Goal: Navigation & Orientation: Find specific page/section

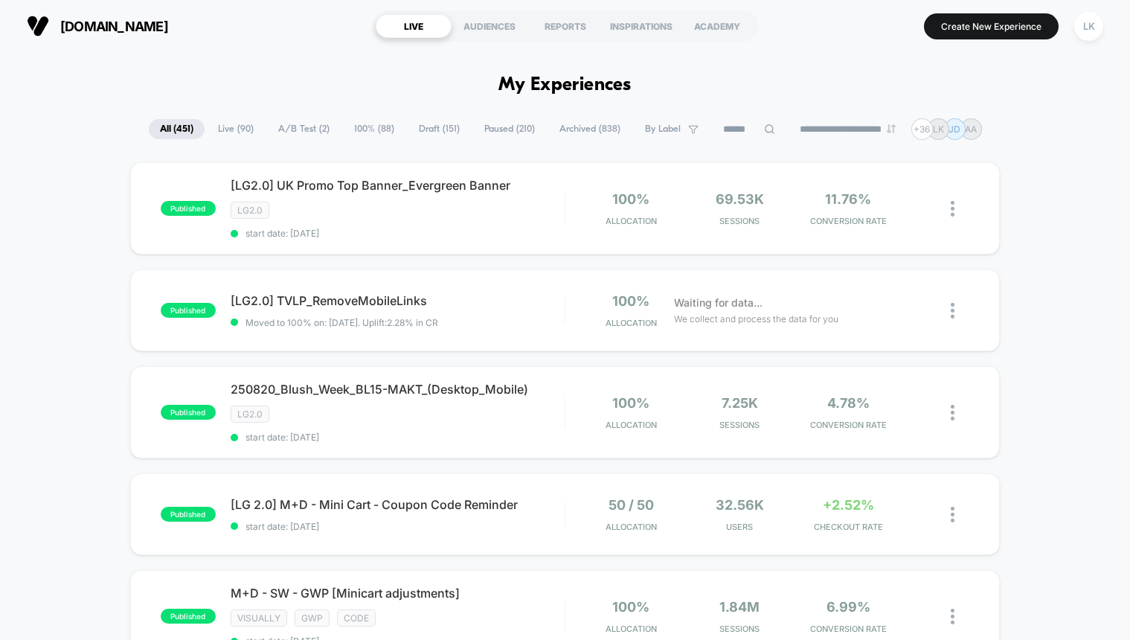
click at [230, 128] on span "Live ( 90 )" at bounding box center [236, 129] width 58 height 20
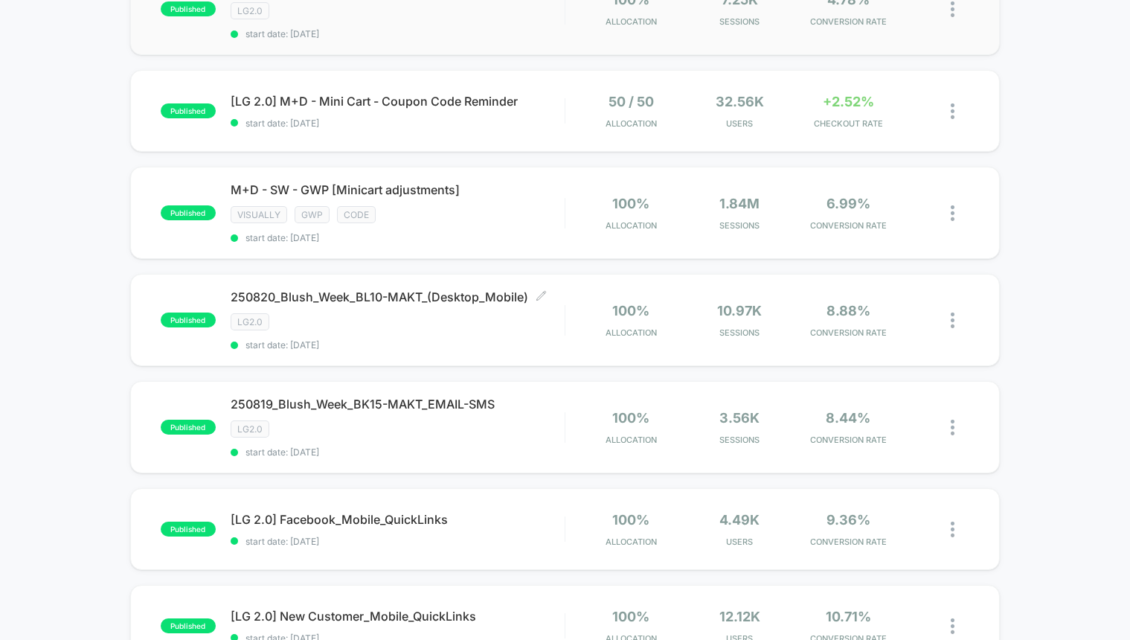
scroll to position [400, 0]
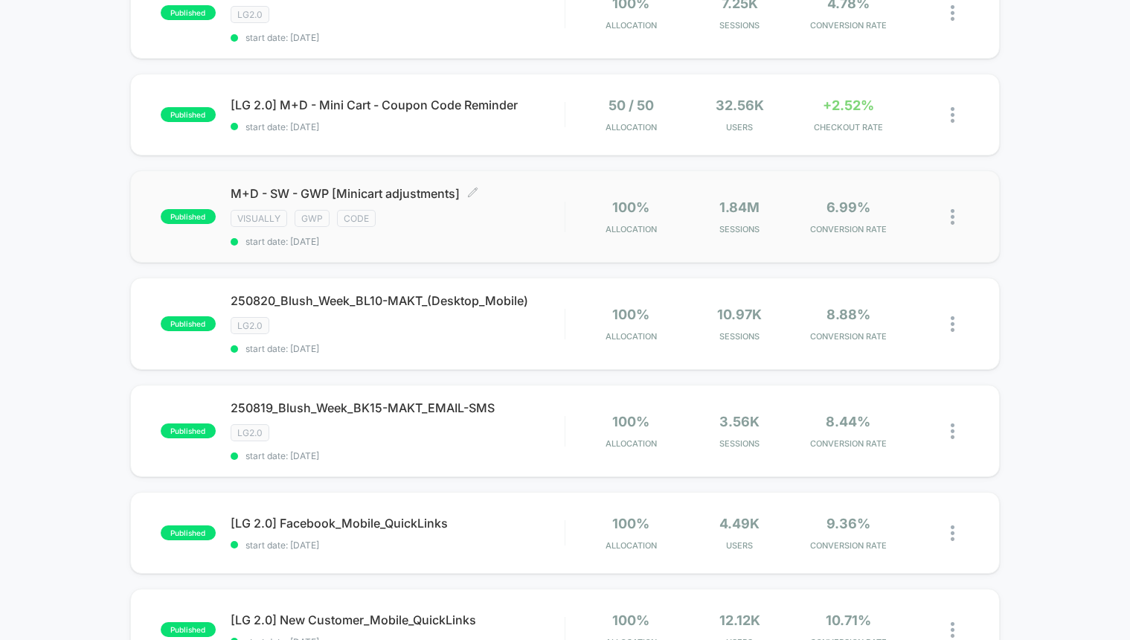
click at [435, 230] on div "M+D - SW - GWP [Minicart adjustments] Click to edit experience details Click to…" at bounding box center [398, 216] width 334 height 61
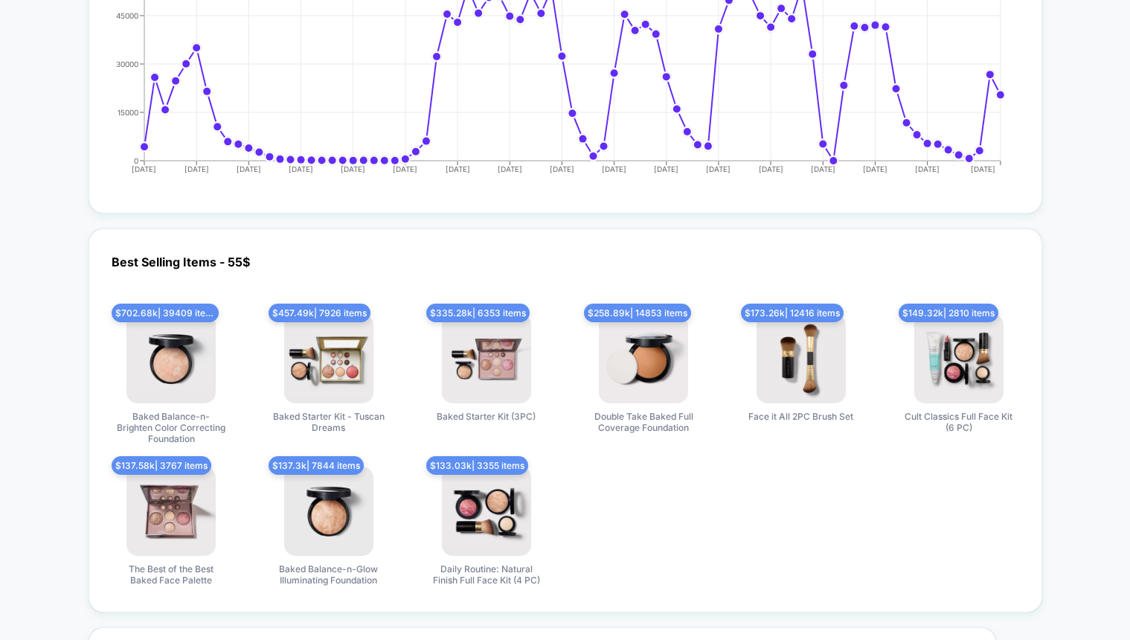
scroll to position [2494, 0]
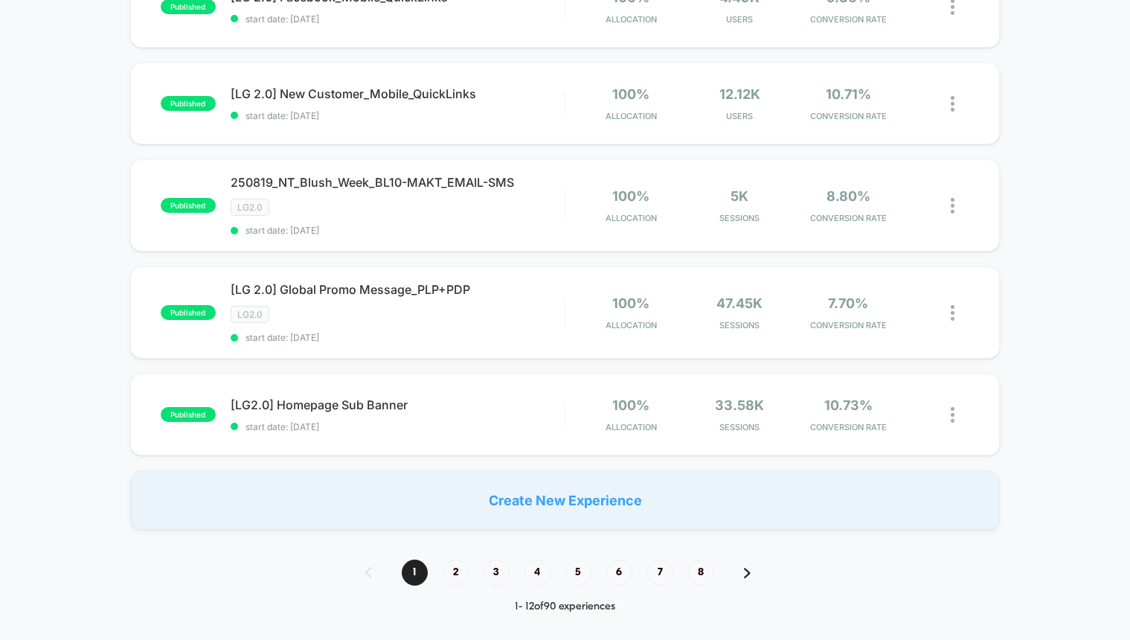
scroll to position [940, 0]
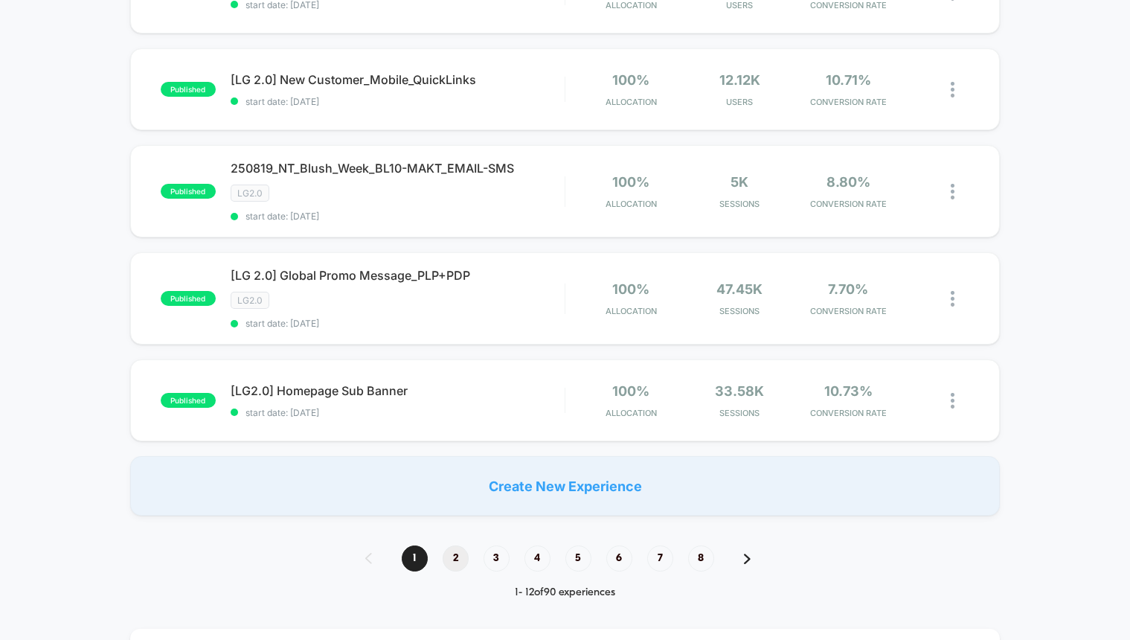
click at [461, 560] on span "2" at bounding box center [456, 558] width 26 height 26
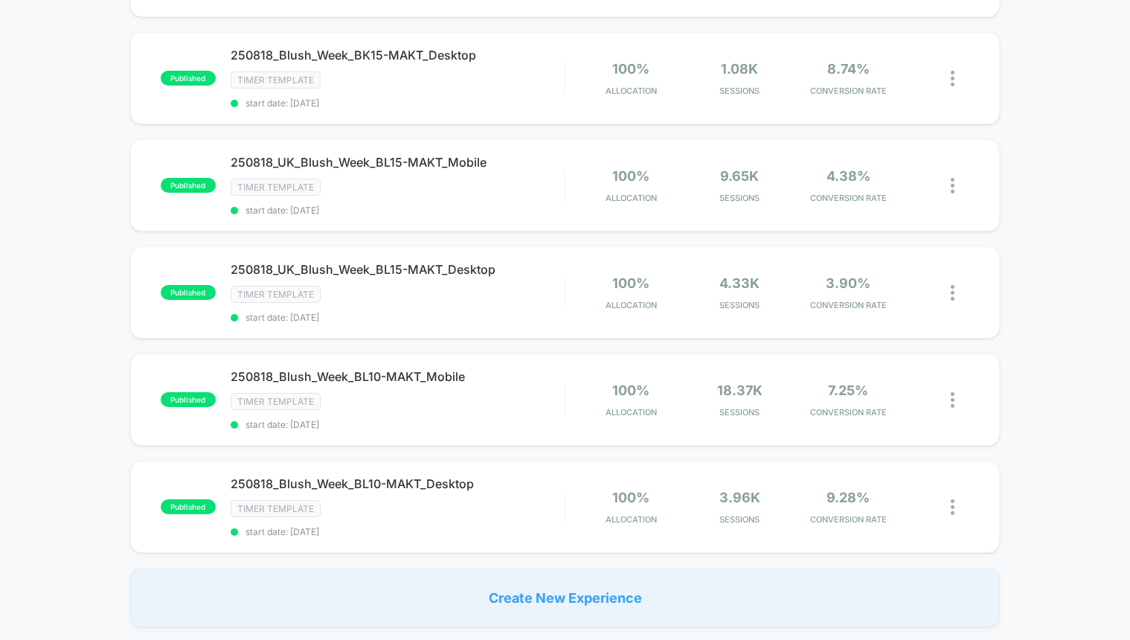
scroll to position [929, 0]
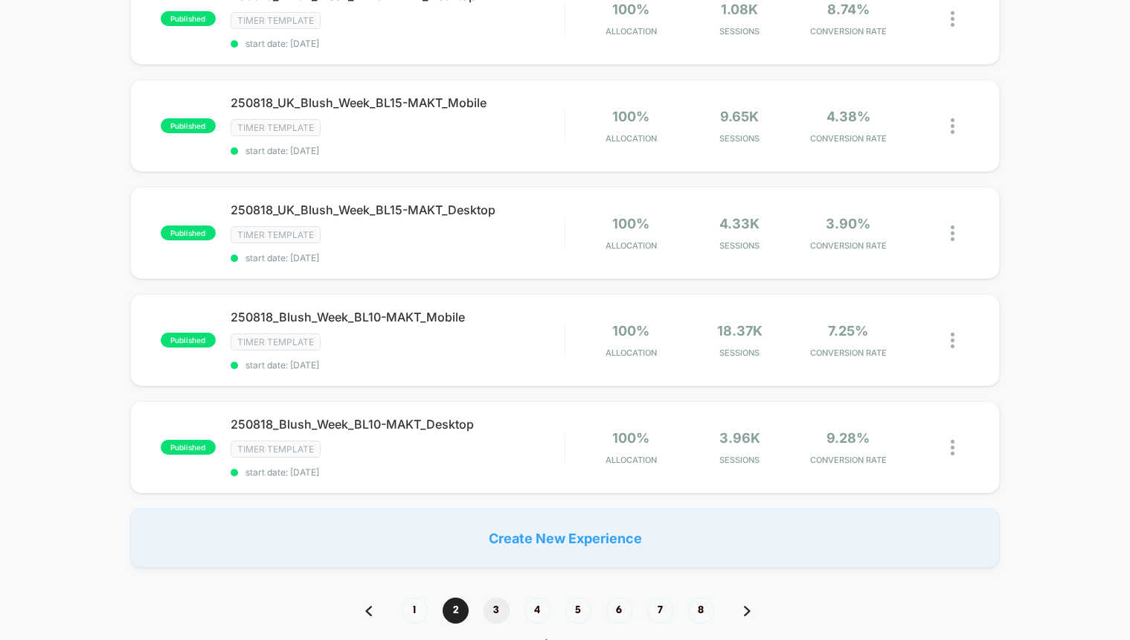
click at [495, 612] on span "3" at bounding box center [497, 611] width 26 height 26
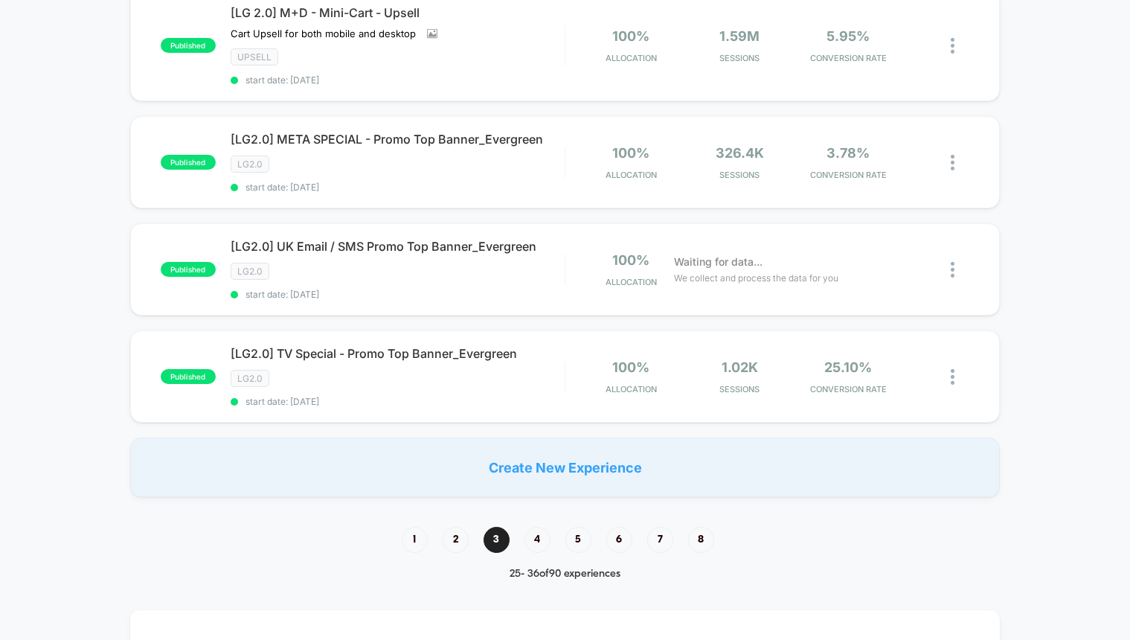
scroll to position [1031, 0]
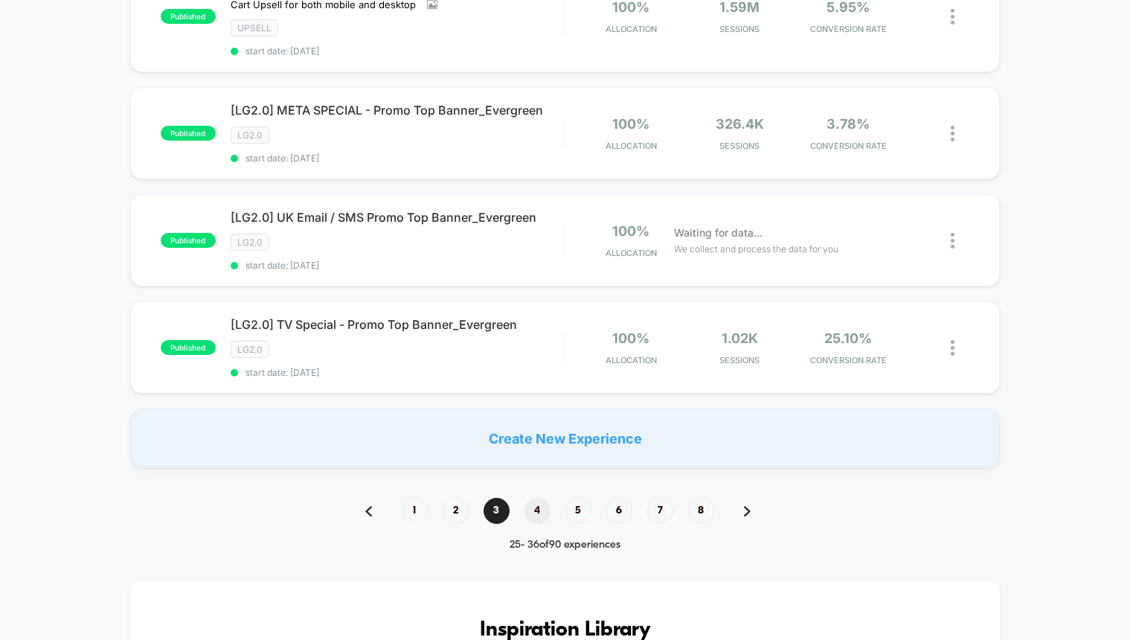
click at [543, 514] on span "4" at bounding box center [538, 511] width 26 height 26
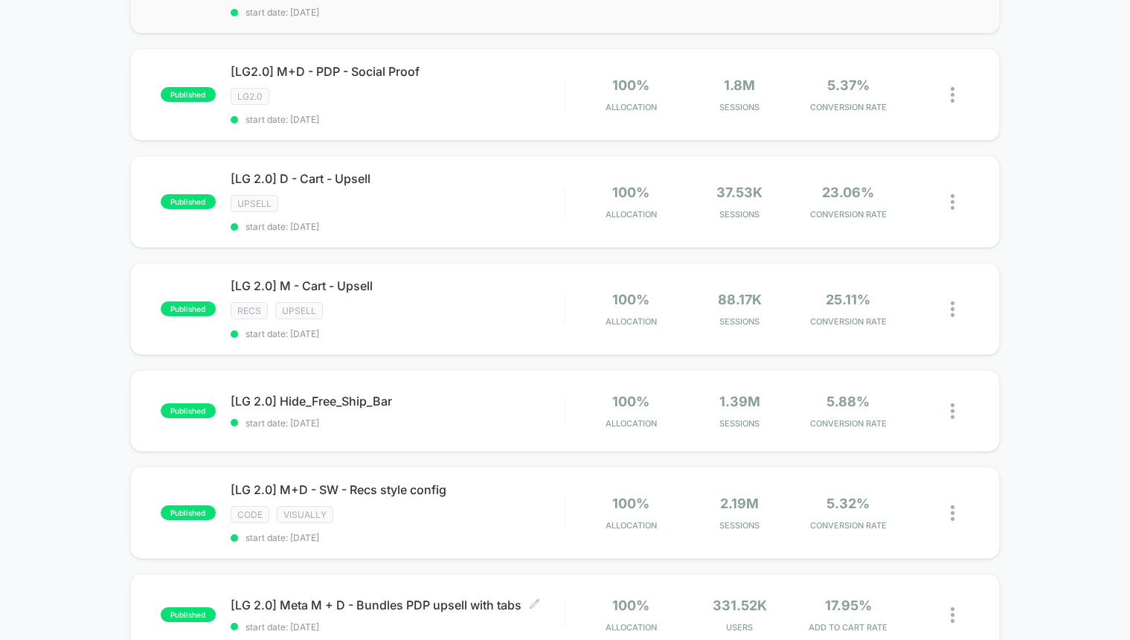
scroll to position [0, 0]
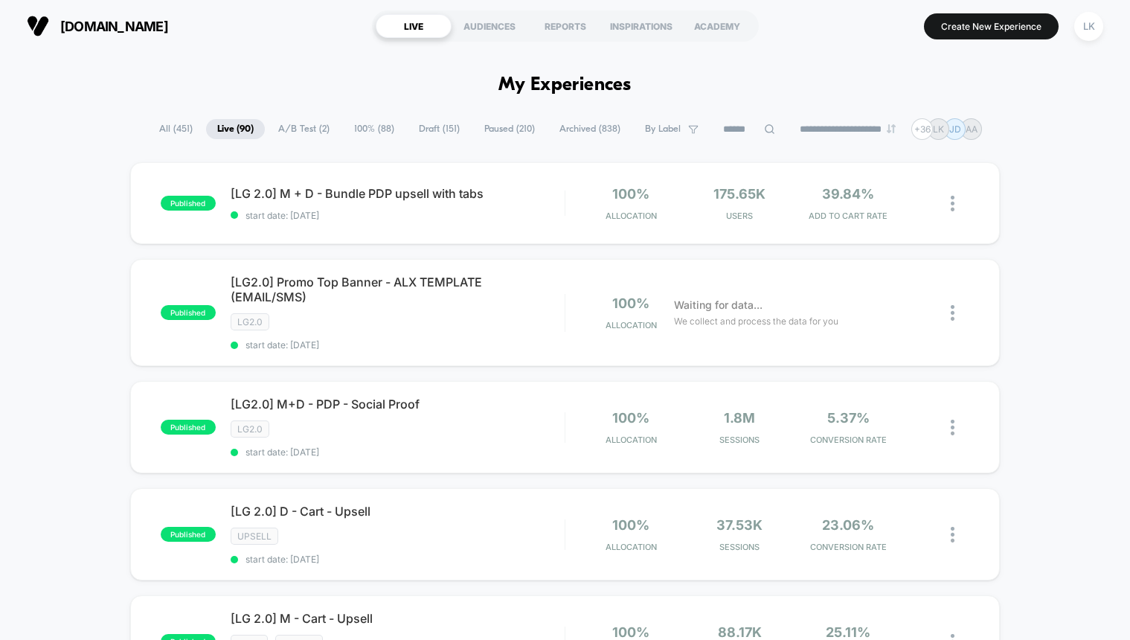
click at [765, 124] on div at bounding box center [749, 130] width 74 height 18
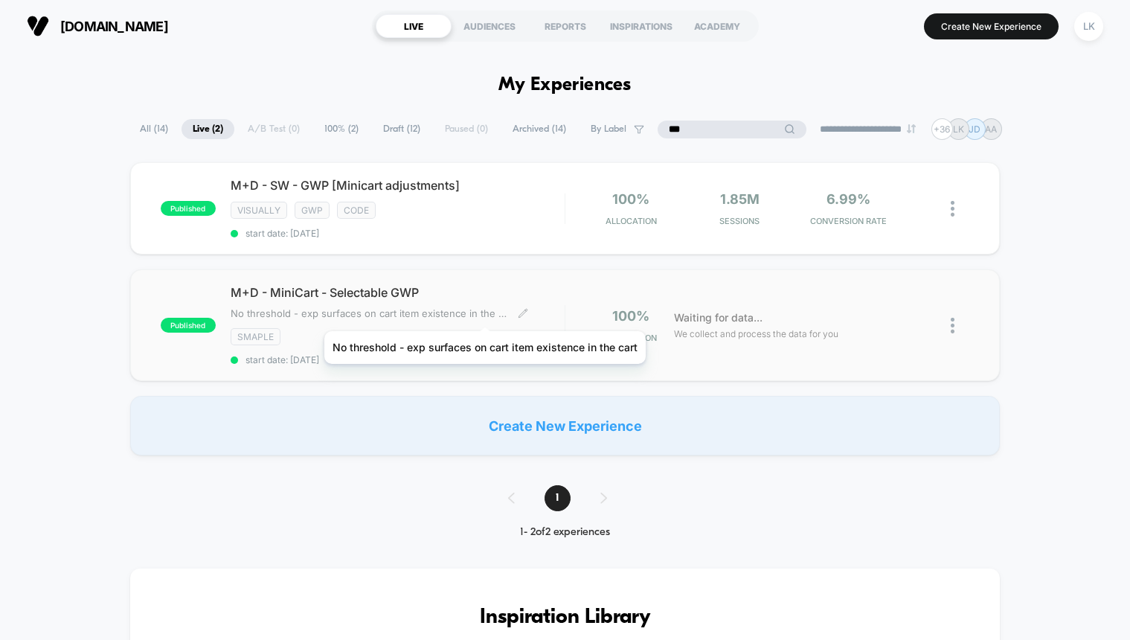
type input "***"
click at [485, 313] on span "No threshold - exp surfaces on cart item existence in the cart﻿" at bounding box center [369, 313] width 276 height 12
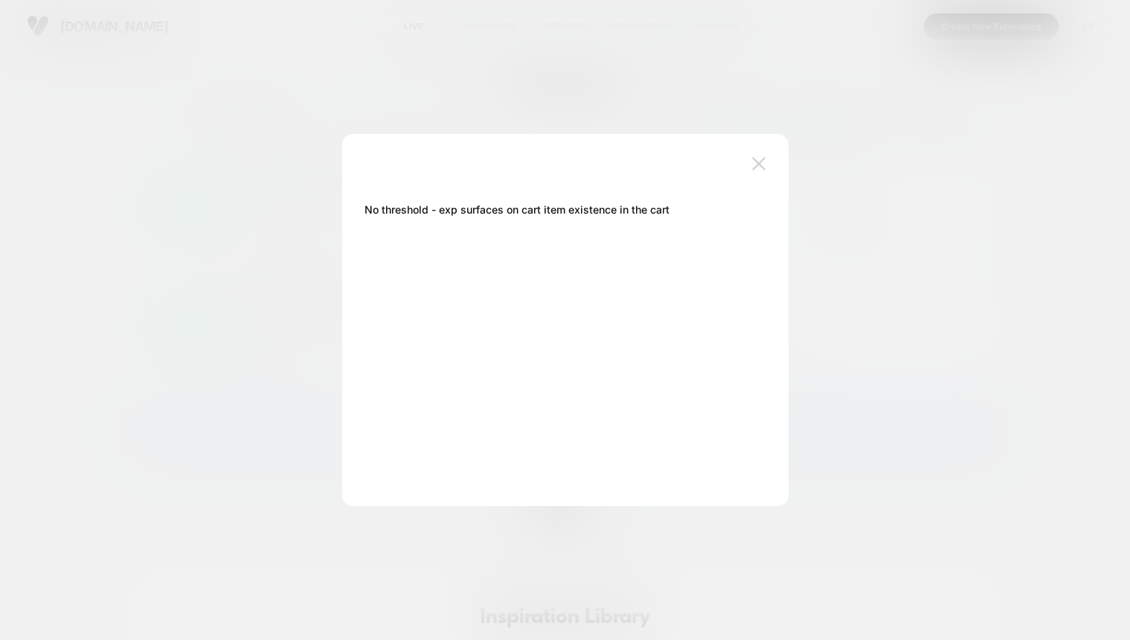
click at [760, 165] on img at bounding box center [758, 163] width 13 height 13
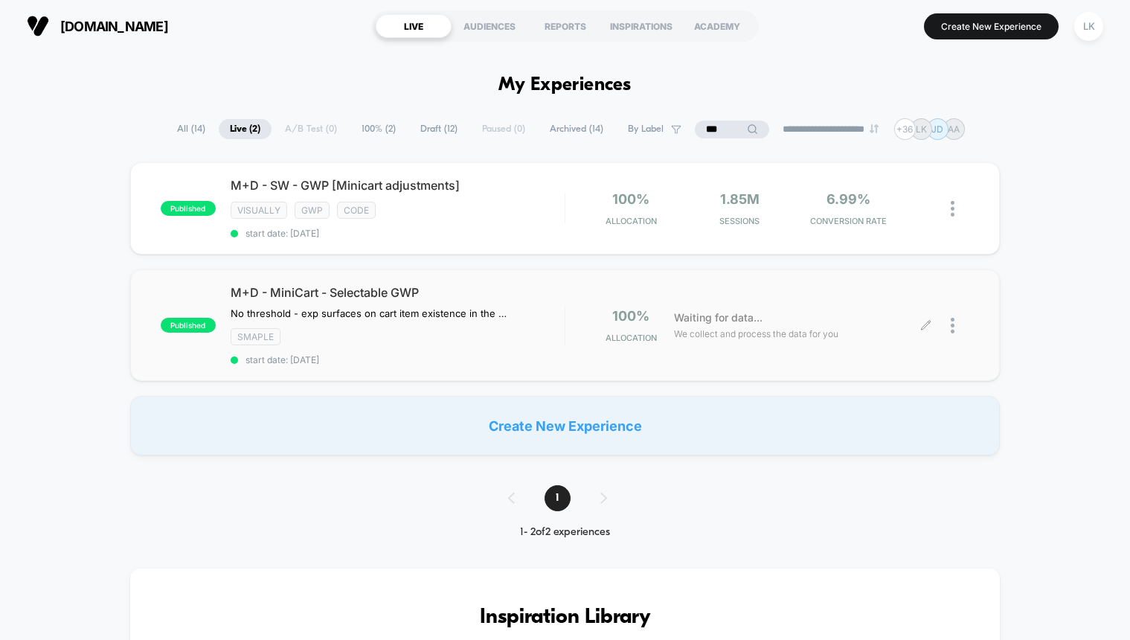
click at [577, 342] on div "100% Allocation Waiting for data... We collect and process the data for you" at bounding box center [768, 325] width 404 height 35
